Goal: Task Accomplishment & Management: Use online tool/utility

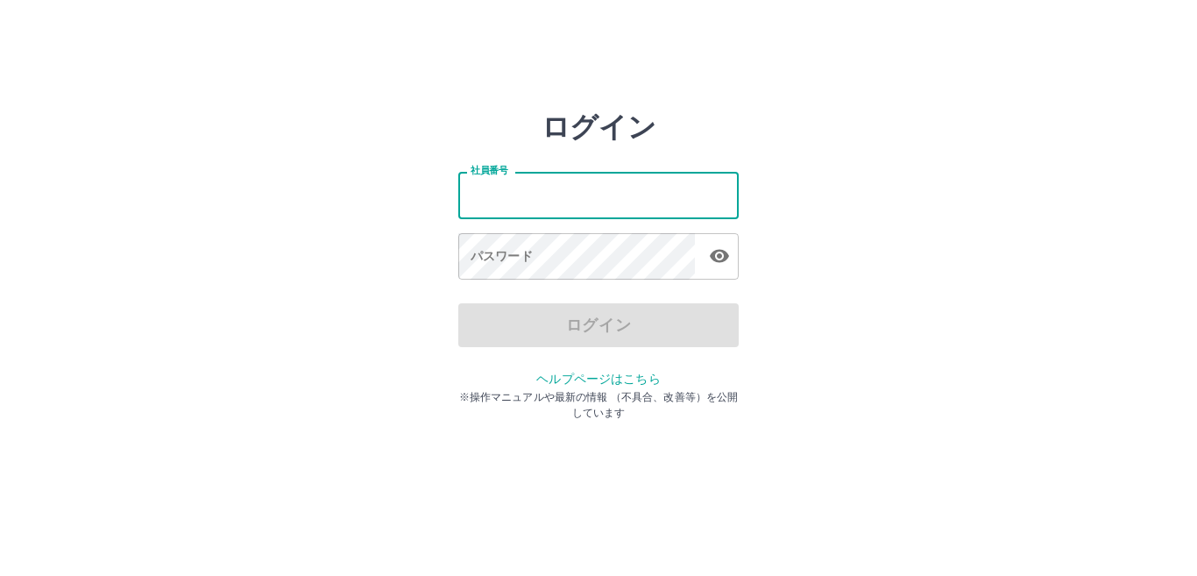
type input "*******"
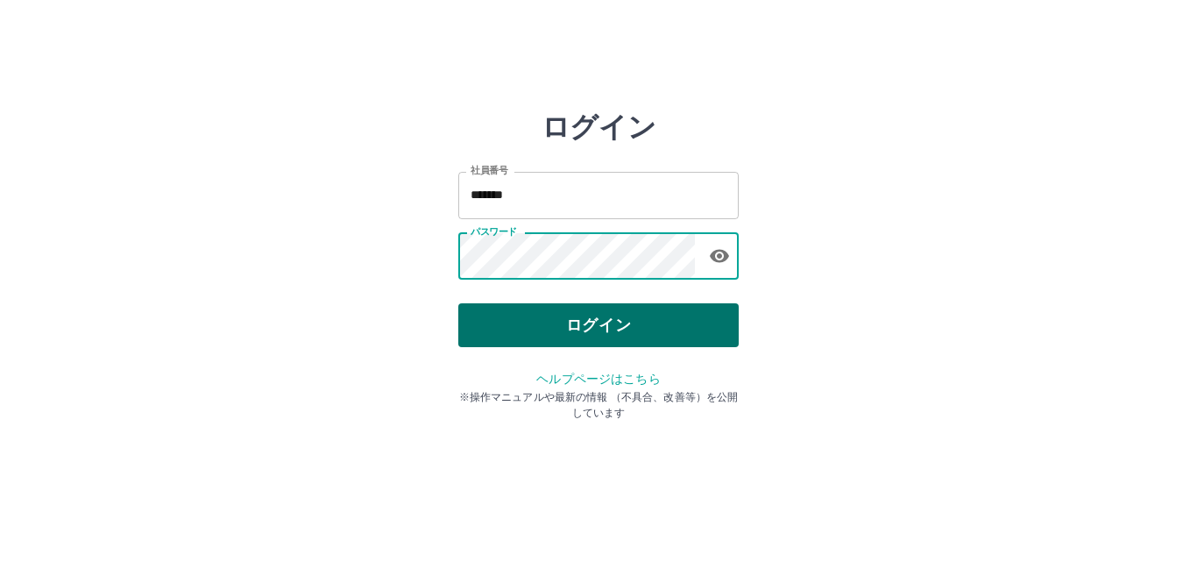
click at [714, 333] on button "ログイン" at bounding box center [598, 325] width 281 height 44
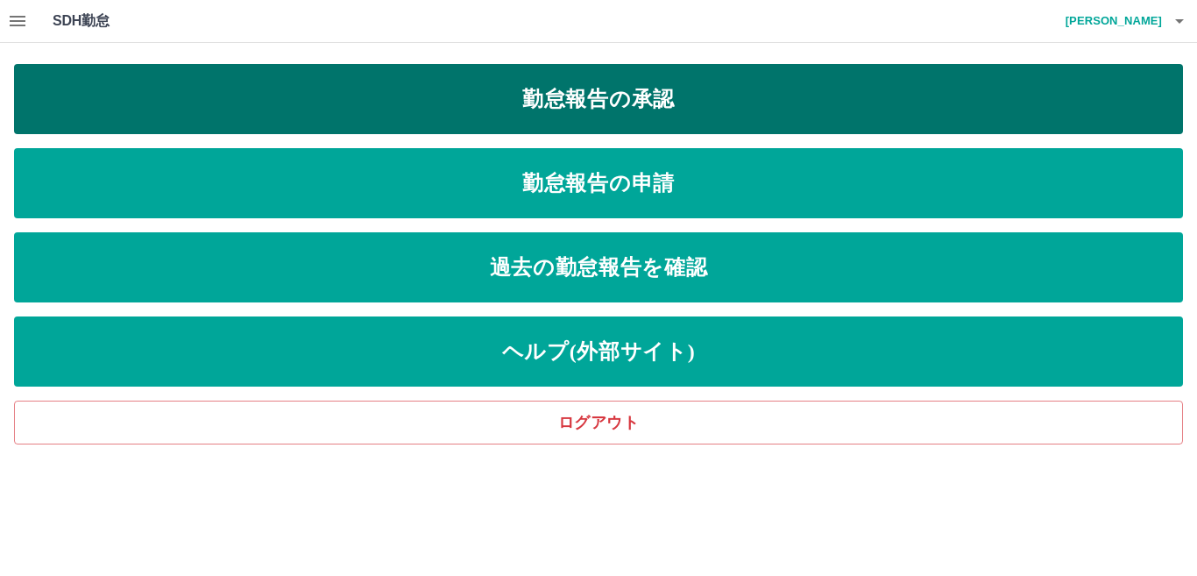
click at [789, 88] on link "勤怠報告の承認" at bounding box center [598, 99] width 1169 height 70
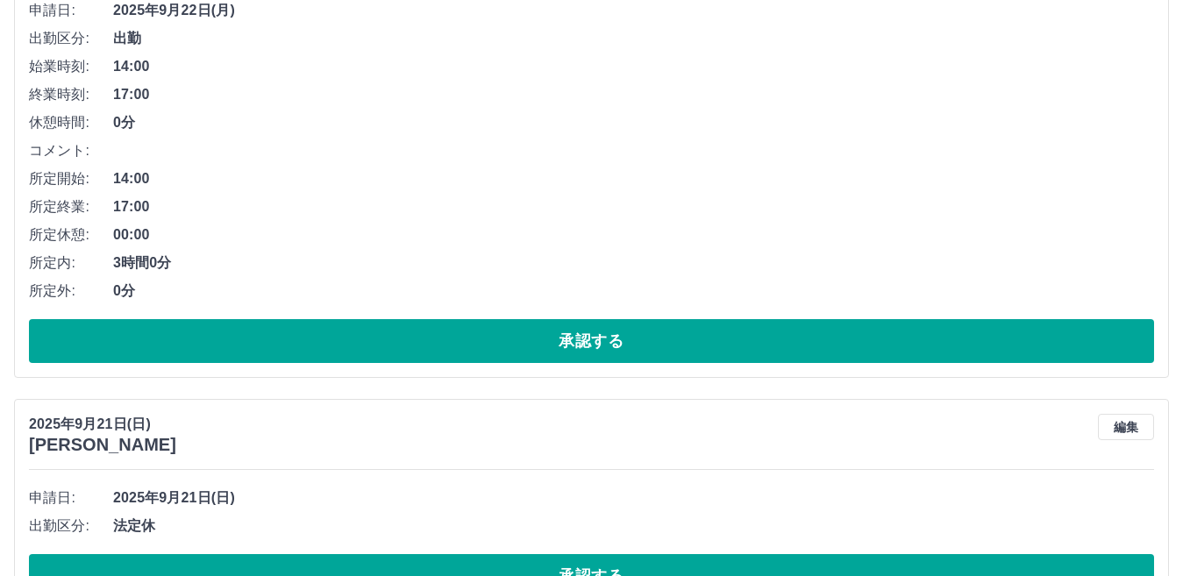
scroll to position [1753, 0]
